Goal: Task Accomplishment & Management: Complete application form

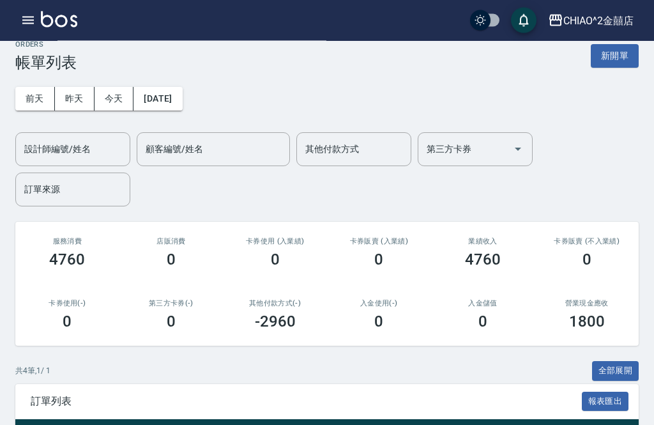
scroll to position [13, 0]
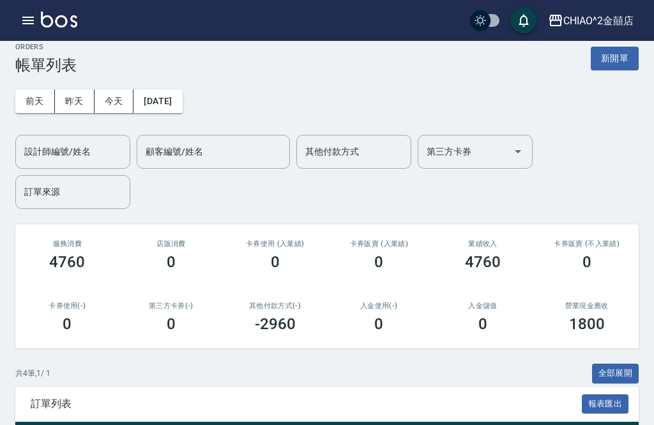
click at [629, 58] on button "新開單" at bounding box center [615, 59] width 48 height 24
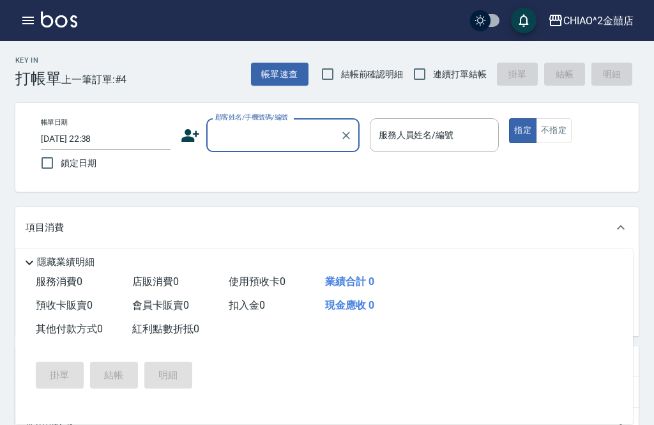
click at [279, 132] on input "顧客姓名/手機號碼/編號" at bounding box center [273, 135] width 123 height 22
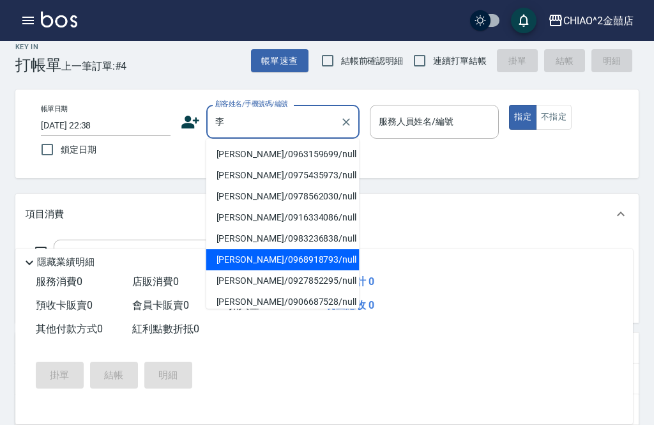
scroll to position [8, 0]
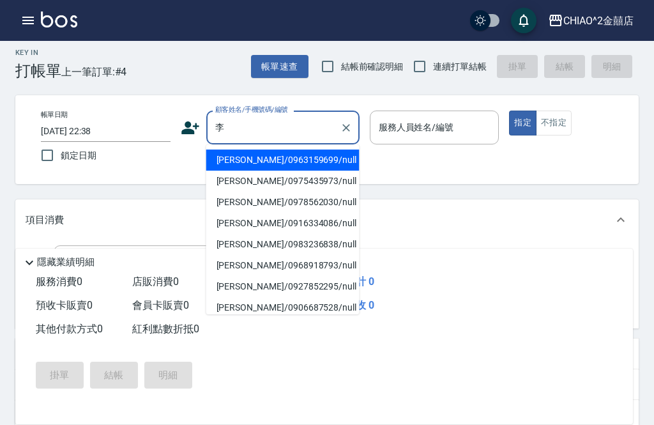
click at [282, 159] on li "[PERSON_NAME]/0963159699/null" at bounding box center [282, 159] width 153 height 21
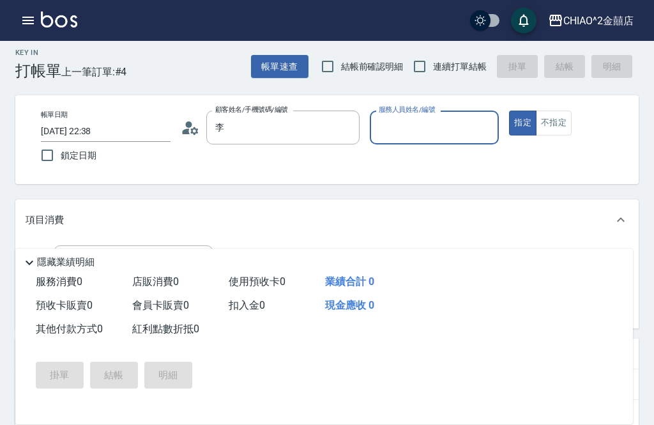
type input "[PERSON_NAME]/0963159699/null"
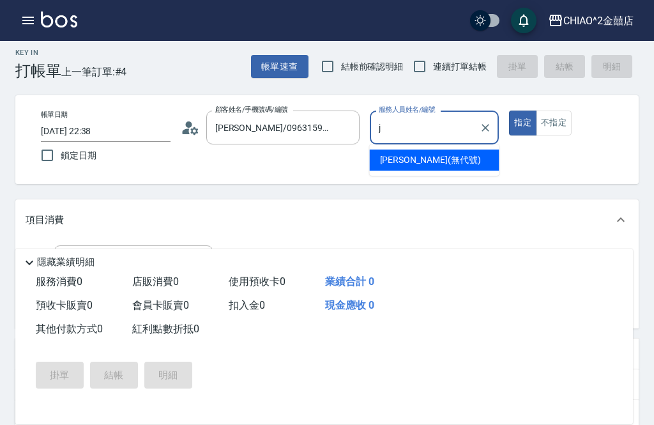
click at [437, 158] on div "[PERSON_NAME] (無代號)" at bounding box center [435, 159] width 130 height 21
type input "[PERSON_NAME](無代號)"
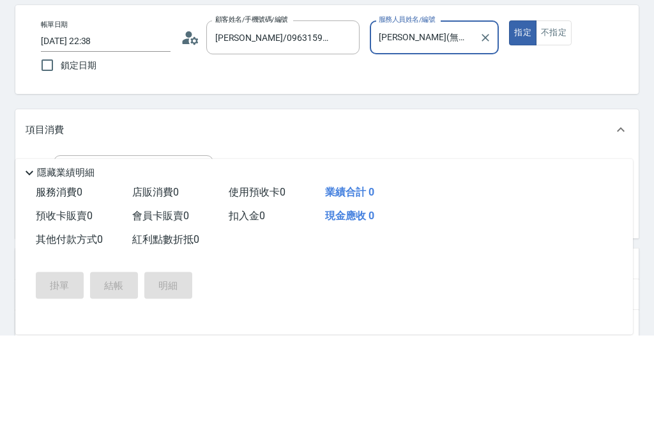
click at [93, 245] on div "服務名稱/代號 服務名稱/代號" at bounding box center [134, 262] width 160 height 34
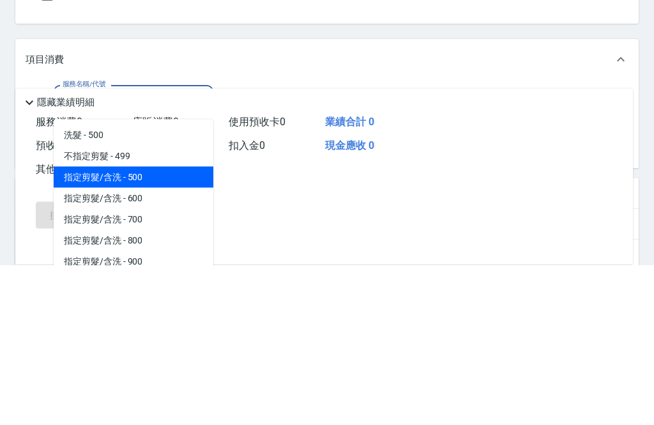
scroll to position [0, 0]
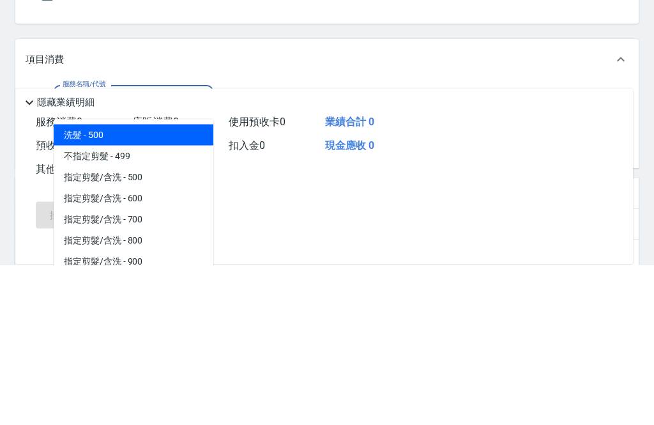
click at [144, 285] on span "洗髮 - 500" at bounding box center [134, 295] width 160 height 21
type input "洗髮"
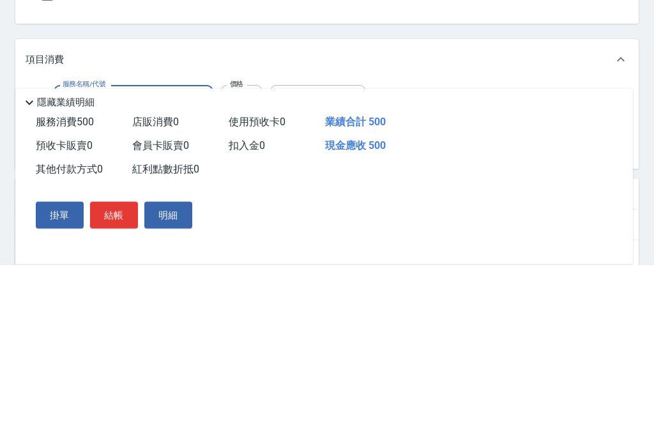
click at [244, 245] on input "500" at bounding box center [242, 262] width 42 height 34
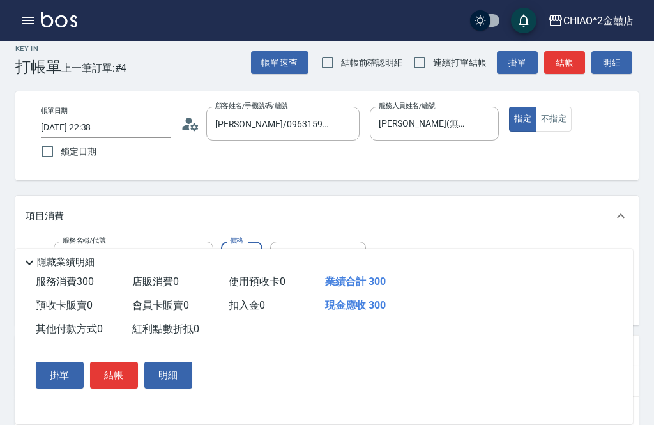
scroll to position [11, 0]
type input "300"
click at [567, 62] on button "結帳" at bounding box center [564, 64] width 41 height 24
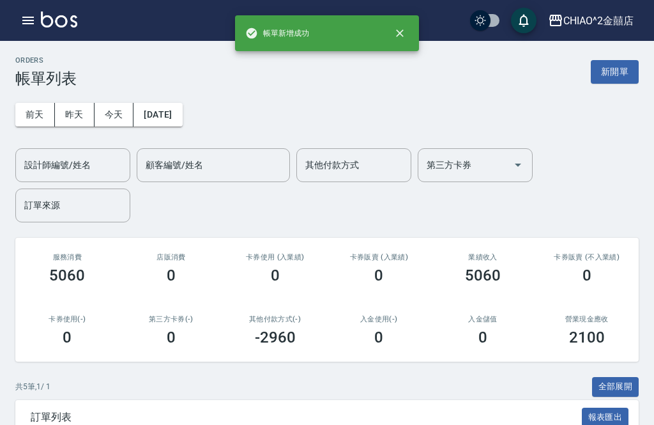
click at [616, 79] on button "新開單" at bounding box center [615, 72] width 48 height 24
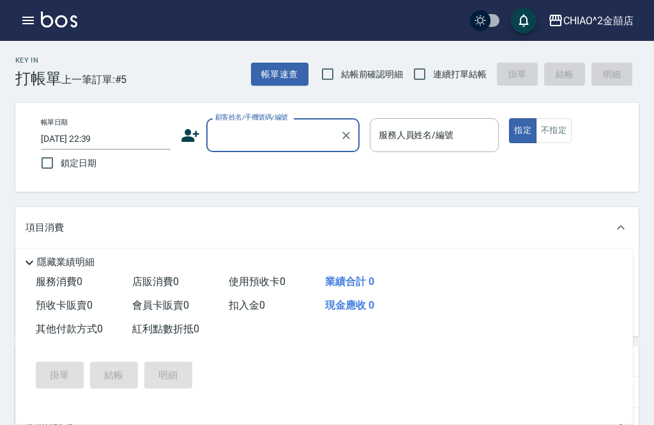
click at [278, 139] on input "顧客姓名/手機號碼/編號" at bounding box center [273, 135] width 123 height 22
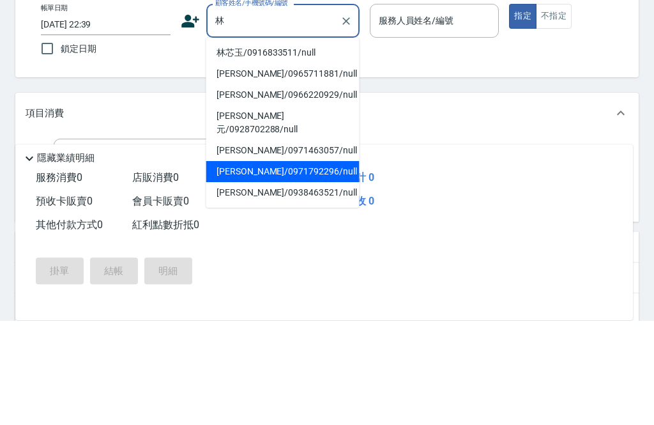
scroll to position [266, 0]
click at [282, 210] on li "[PERSON_NAME]元/0928702288/null" at bounding box center [282, 227] width 153 height 34
type input "[PERSON_NAME]元/0928702288/null"
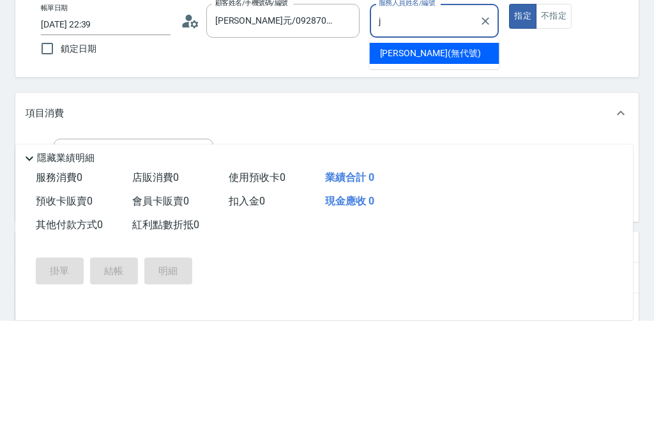
click at [407, 151] on span "[PERSON_NAME] (無代號)" at bounding box center [430, 157] width 101 height 13
type input "[PERSON_NAME](無代號)"
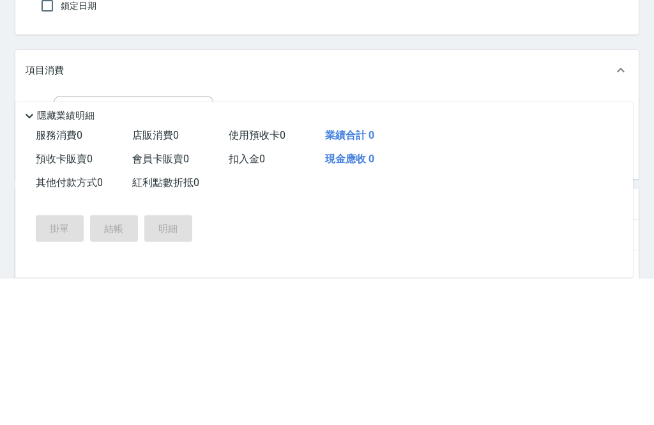
click at [166, 248] on input "服務名稱/代號" at bounding box center [123, 259] width 129 height 22
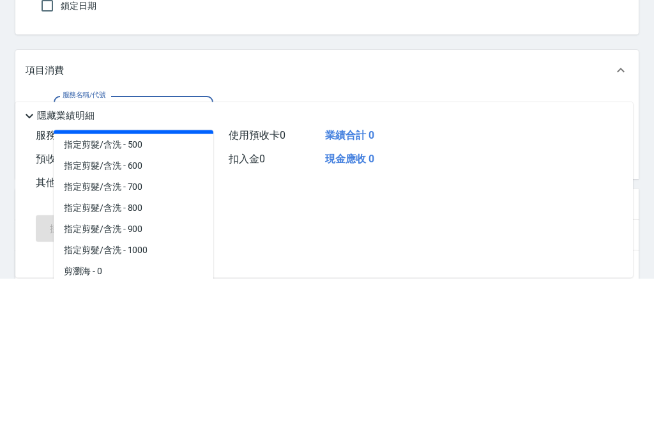
scroll to position [46, 0]
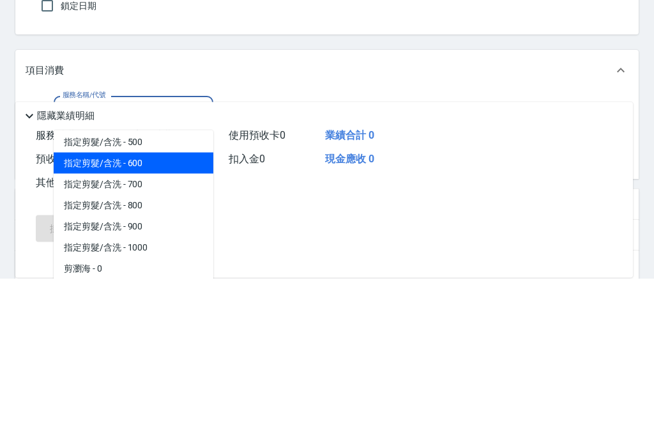
click at [171, 300] on span "指定剪髮/含洗 - 600" at bounding box center [134, 310] width 160 height 21
type input "指定剪髮/含洗"
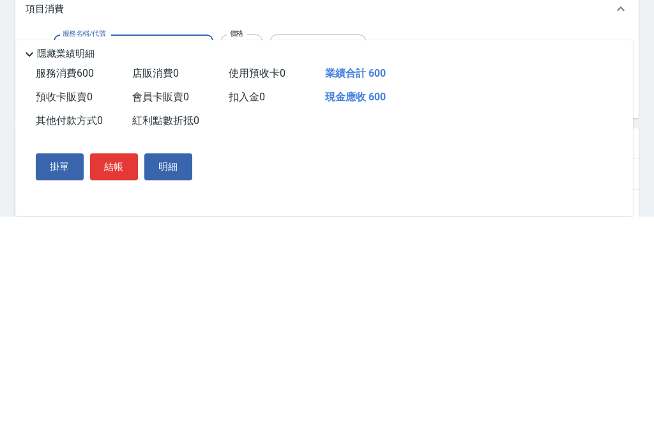
scroll to position [219, 0]
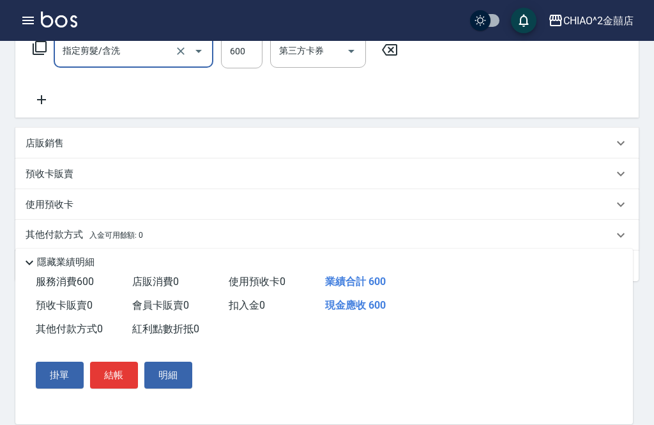
click at [281, 240] on div "其他付款方式 入金可用餘額: 0" at bounding box center [320, 235] width 588 height 14
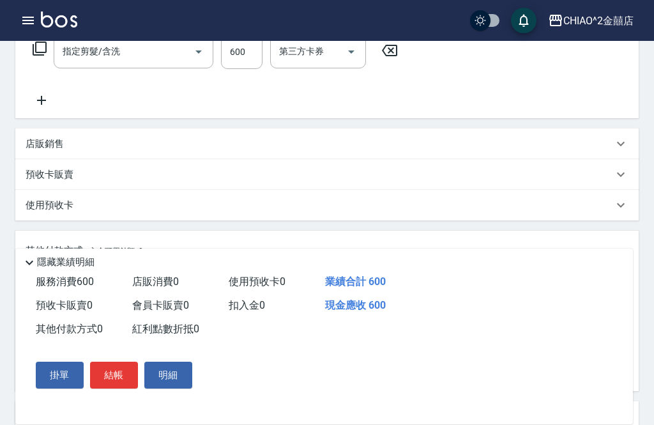
scroll to position [0, 0]
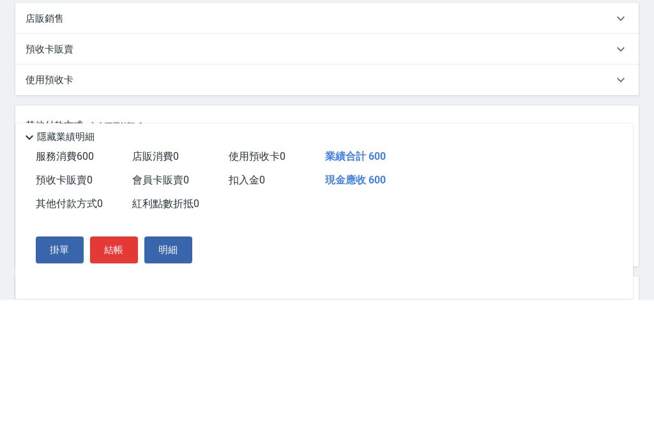
click at [138, 282] on input "其他付款方式" at bounding box center [105, 293] width 148 height 22
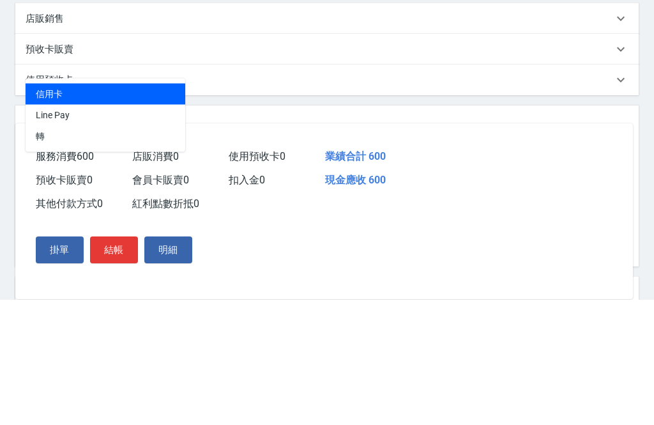
click at [121, 230] on span "Line Pay" at bounding box center [106, 240] width 160 height 21
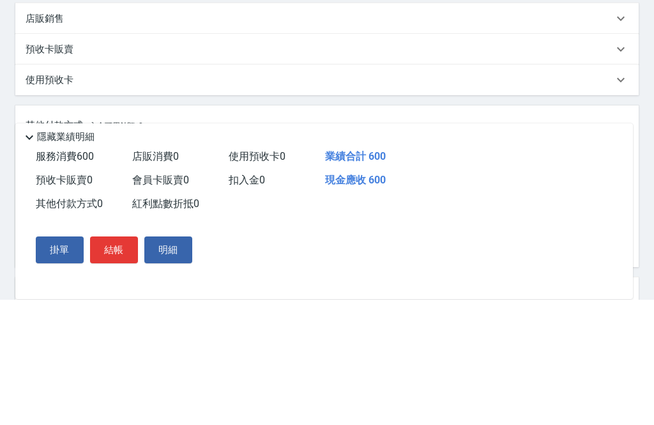
type input "Line Pay"
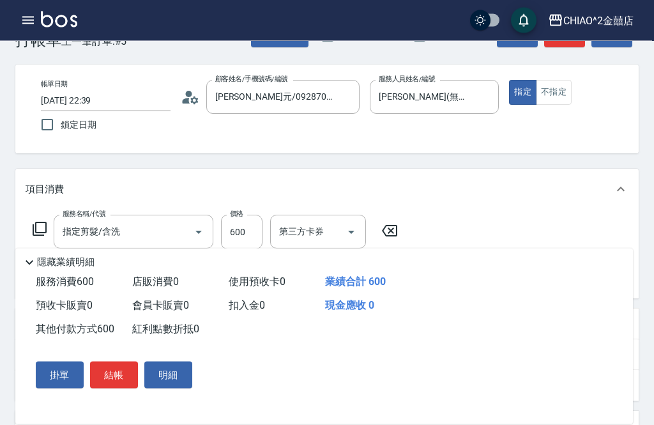
scroll to position [33, 0]
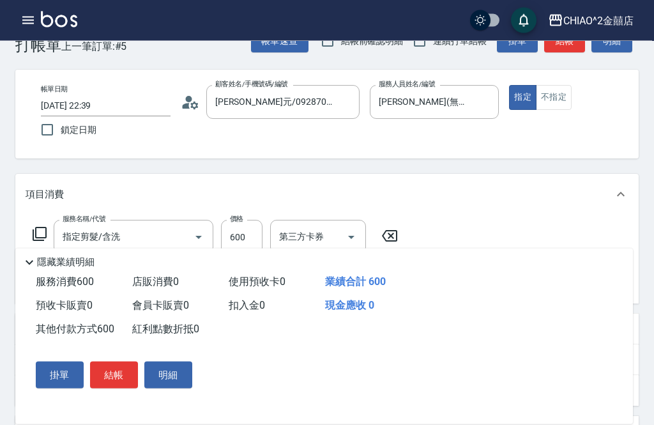
type input "600"
click at [118, 374] on button "結帳" at bounding box center [114, 374] width 48 height 27
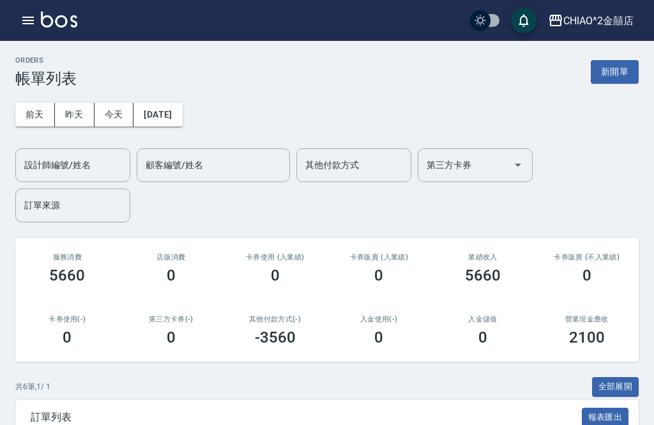
scroll to position [16, 0]
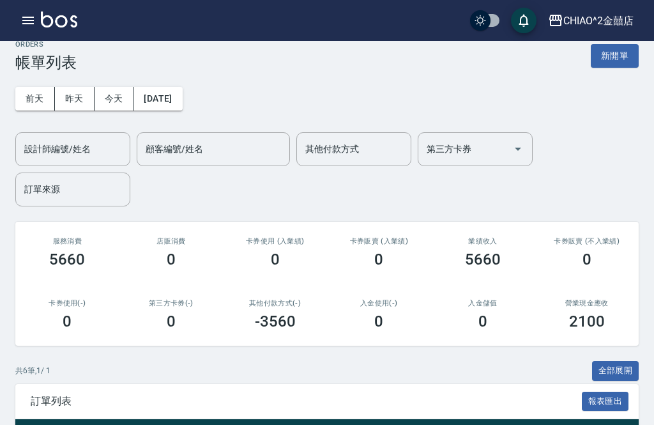
click at [623, 54] on button "新開單" at bounding box center [615, 56] width 48 height 24
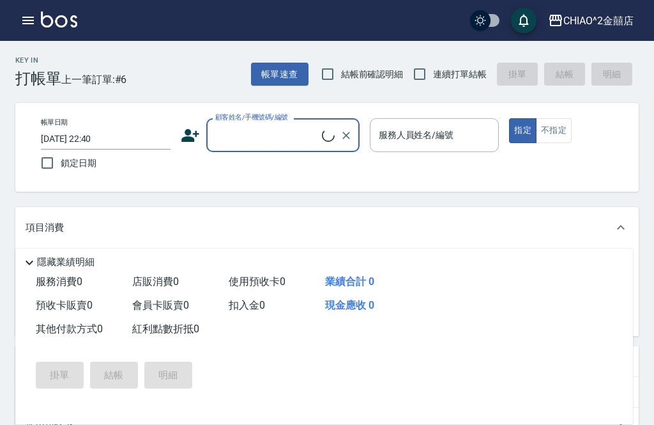
click at [268, 137] on input "顧客姓名/手機號碼/編號" at bounding box center [267, 135] width 110 height 22
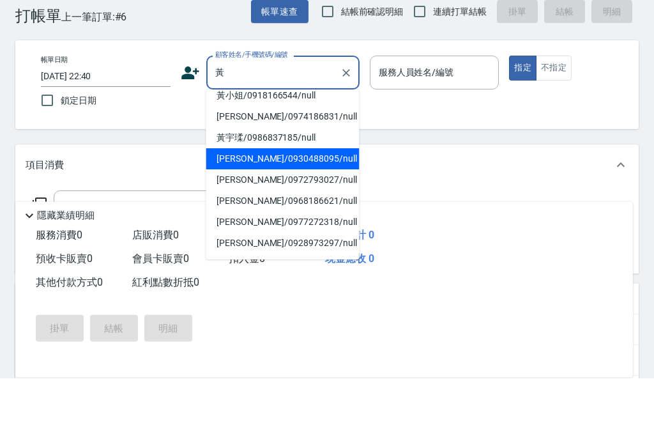
scroll to position [84, 0]
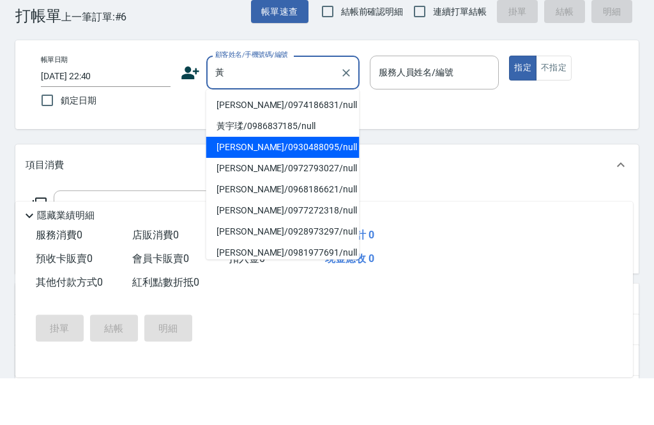
click at [301, 184] on li "[PERSON_NAME]/0930488095/null" at bounding box center [282, 194] width 153 height 21
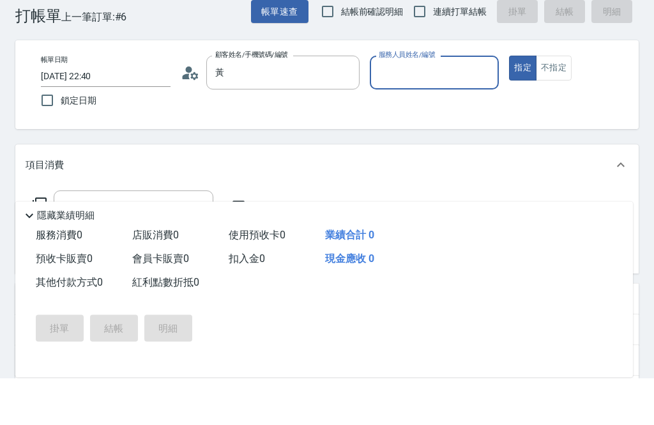
type input "[PERSON_NAME]/0930488095/null"
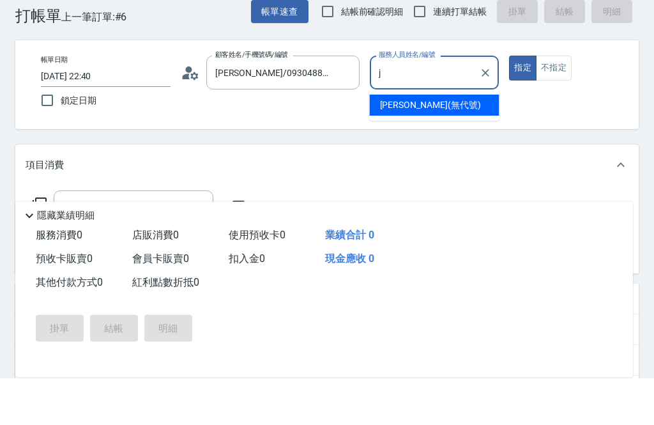
click at [427, 142] on div "[PERSON_NAME] (無代號)" at bounding box center [435, 152] width 130 height 21
type input "[PERSON_NAME](無代號)"
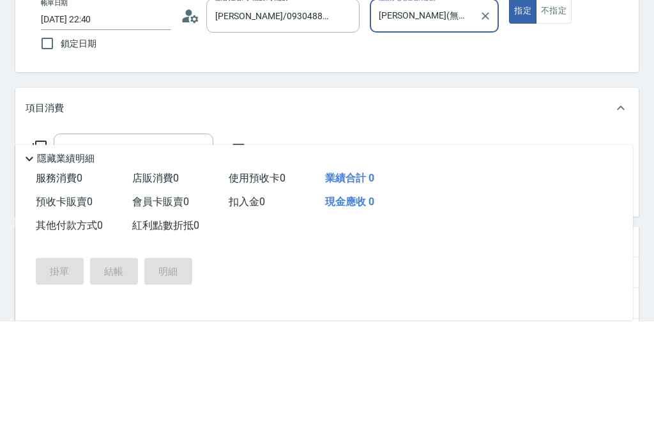
click at [174, 243] on input "服務名稱/代號" at bounding box center [123, 254] width 129 height 22
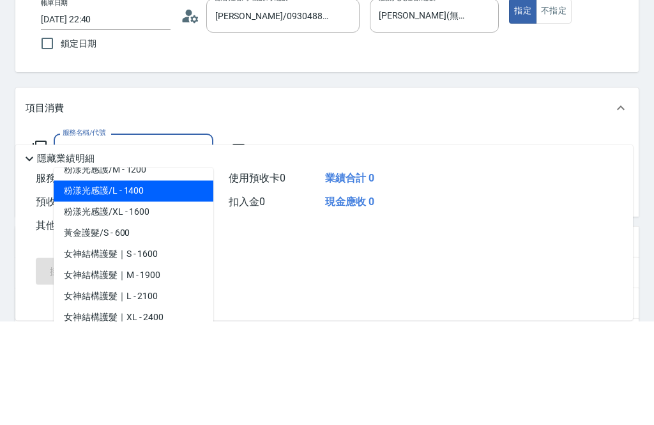
scroll to position [119, 0]
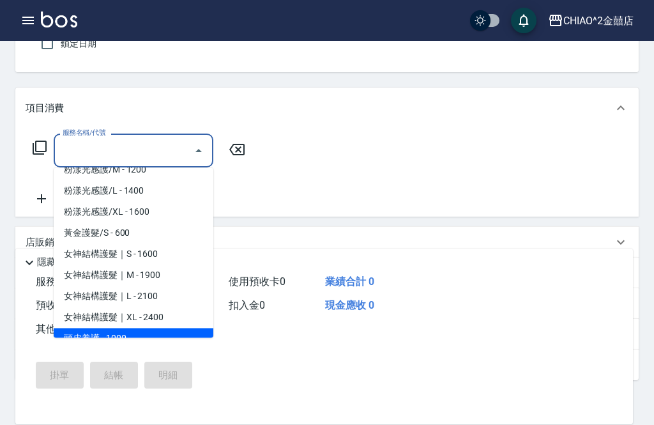
click at [150, 335] on span "頭皮養護 - 1000" at bounding box center [134, 338] width 160 height 21
type input "頭皮養護"
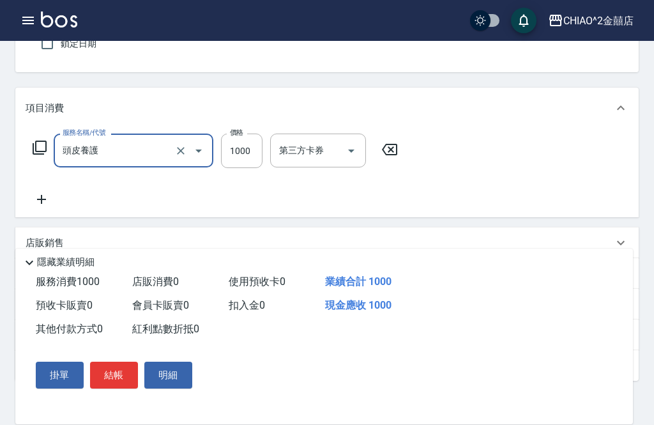
click at [244, 149] on input "1000" at bounding box center [242, 150] width 42 height 34
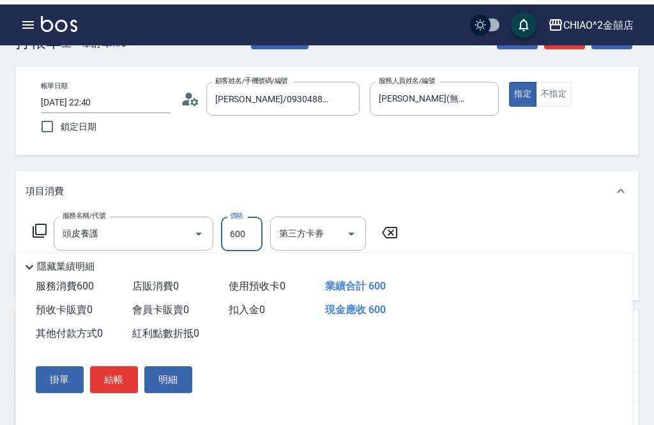
scroll to position [36, 0]
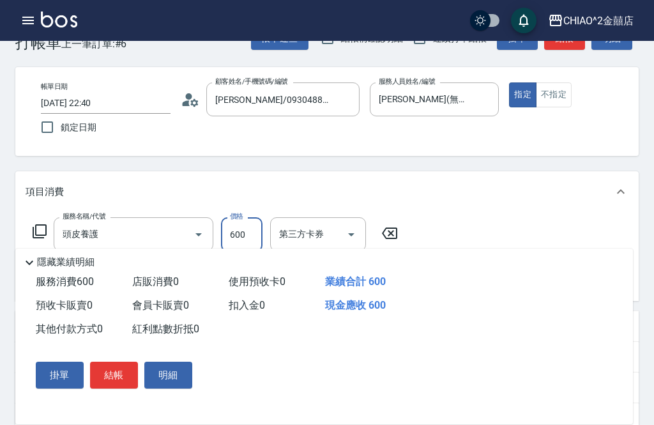
type input "600"
click at [115, 388] on button "結帳" at bounding box center [114, 374] width 48 height 27
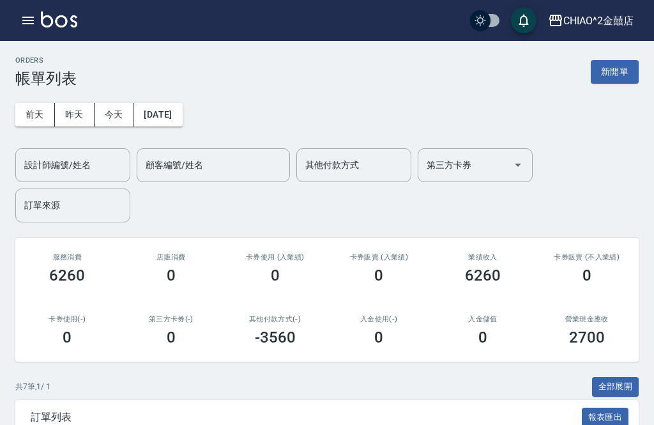
click at [612, 77] on button "新開單" at bounding box center [615, 72] width 48 height 24
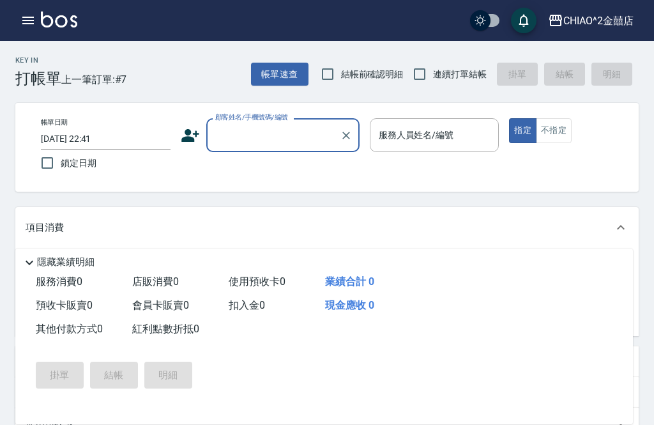
click at [287, 144] on input "顧客姓名/手機號碼/編號" at bounding box center [273, 135] width 123 height 22
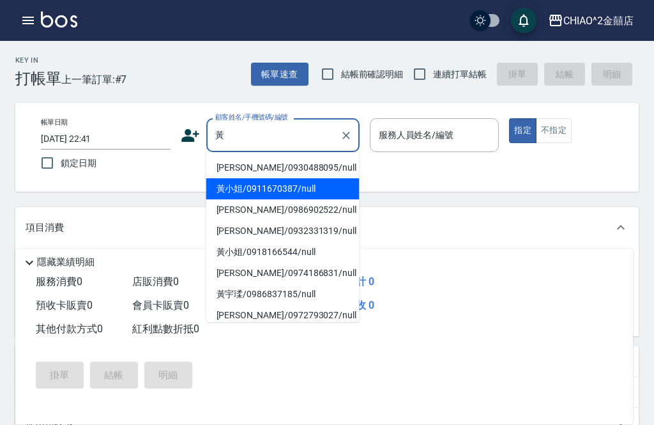
click at [296, 189] on li "黃小姐/0911670387/null" at bounding box center [282, 188] width 153 height 21
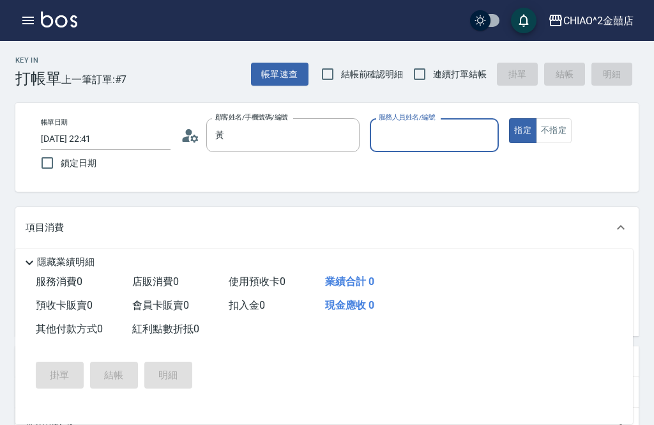
type input "黃小姐/0911670387/null"
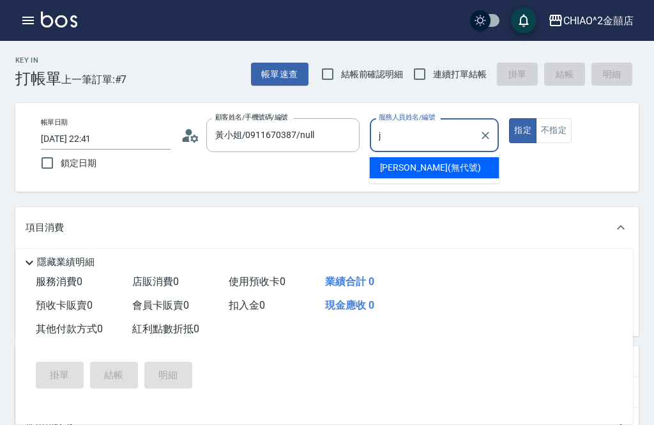
click at [426, 174] on span "[PERSON_NAME] (無代號)" at bounding box center [430, 167] width 101 height 13
type input "[PERSON_NAME](無代號)"
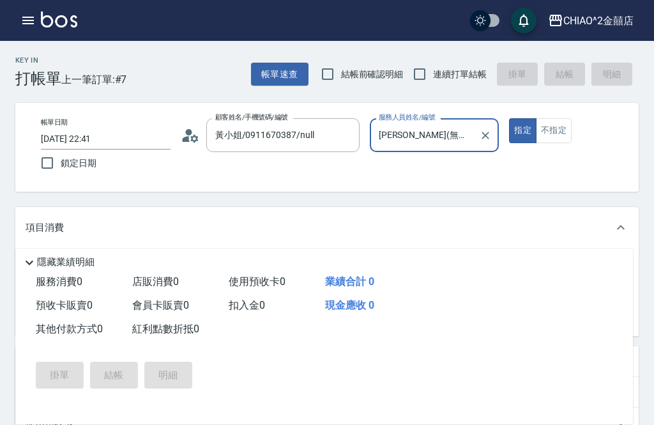
click at [558, 129] on button "不指定" at bounding box center [554, 130] width 36 height 25
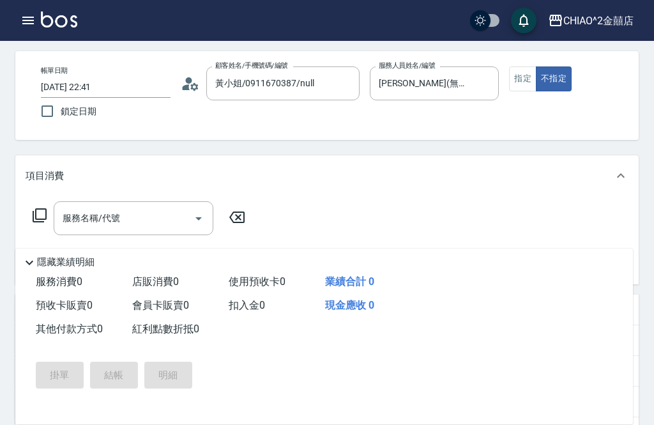
scroll to position [53, 0]
click at [169, 206] on input "服務名稱/代號" at bounding box center [123, 217] width 129 height 22
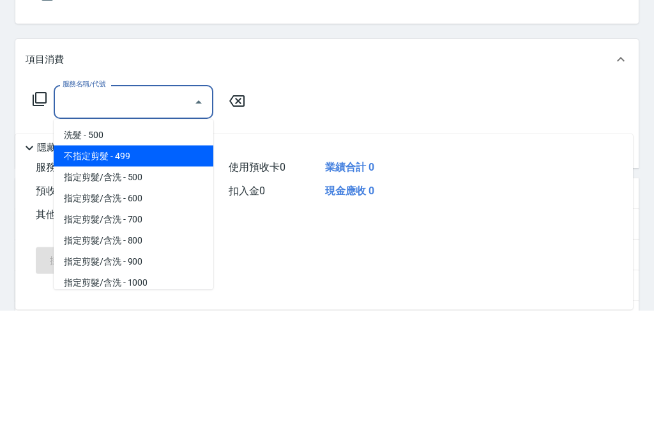
click at [181, 261] on span "不指定剪髮 - 499" at bounding box center [134, 271] width 160 height 21
type input "不指定剪髮"
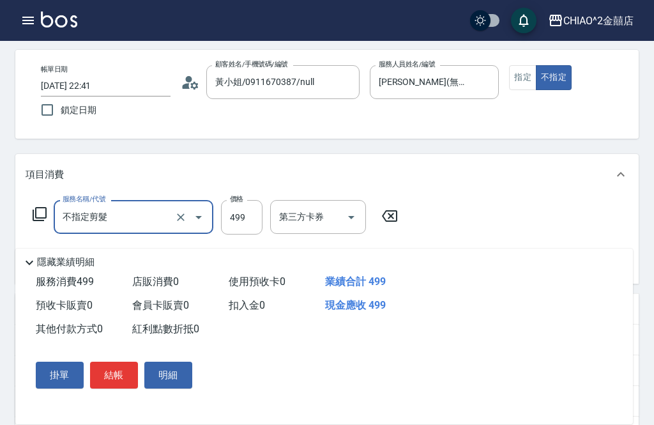
click at [123, 388] on button "結帳" at bounding box center [114, 374] width 48 height 27
